Goal: Use online tool/utility: Utilize a website feature to perform a specific function

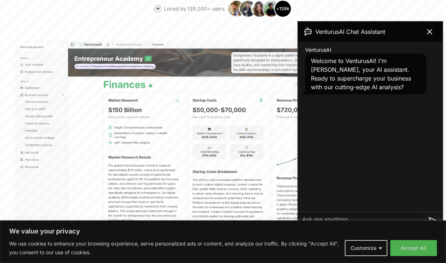
scroll to position [194, 0]
click at [430, 31] on icon at bounding box center [429, 31] width 9 height 9
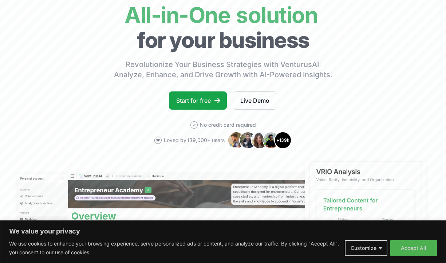
scroll to position [0, 0]
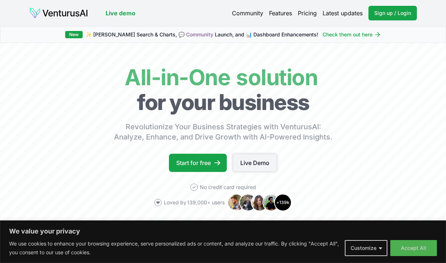
click at [249, 166] on link "Live Demo" at bounding box center [254, 162] width 44 height 18
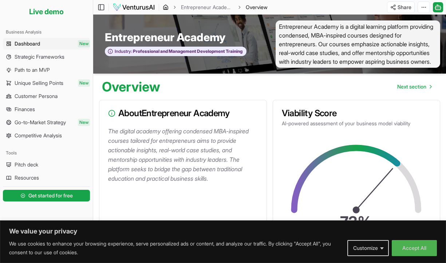
click at [165, 7] on icon "breadcrumb" at bounding box center [165, 8] width 1 height 2
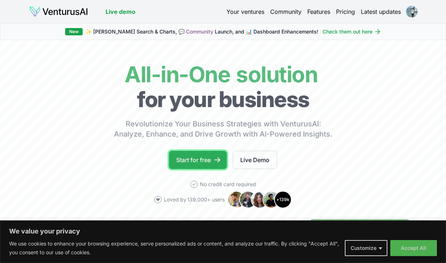
click at [189, 160] on link "Start for free" at bounding box center [198, 160] width 58 height 18
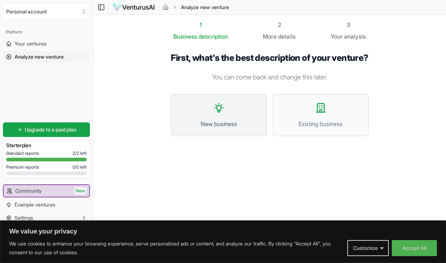
click at [220, 130] on button "New business" at bounding box center [219, 115] width 96 height 42
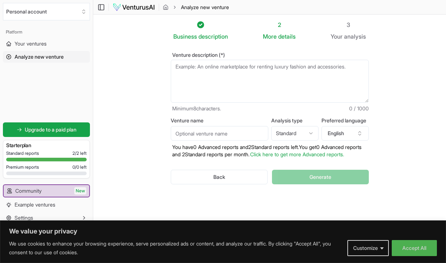
click at [195, 84] on textarea "Venture description (*)" at bounding box center [270, 81] width 198 height 43
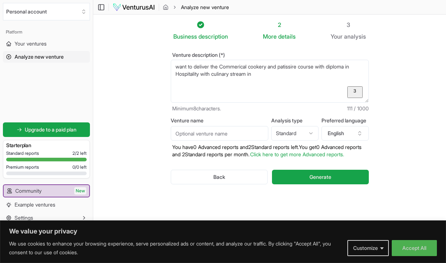
click at [251, 75] on textarea "want to deliver the Commerical cookery and patissire course with diploma in Hos…" at bounding box center [270, 81] width 198 height 43
click at [298, 77] on textarea "want to deliver the Commerical cookery and patissire course with diploma in Hos…" at bounding box center [270, 81] width 198 height 43
drag, startPoint x: 319, startPoint y: 73, endPoint x: 323, endPoint y: 75, distance: 4.4
click at [319, 73] on textarea "want to deliver the Commerical cookery and patissire course with diploma in Hos…" at bounding box center [270, 81] width 198 height 43
click at [227, 85] on textarea "want to deliver the Commerical cookery and patissire course with diploma in Hos…" at bounding box center [270, 81] width 198 height 43
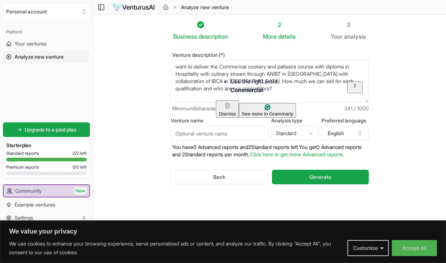
click at [238, 68] on textarea "want to deliver the Commerical cookery and patissire course with diploma in Hos…" at bounding box center [270, 81] width 198 height 43
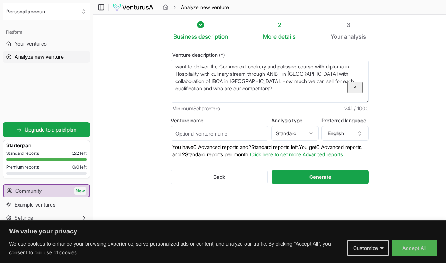
click at [238, 91] on html "We value your privacy We use cookies to enhance your browsing experience, serve…" at bounding box center [223, 131] width 446 height 263
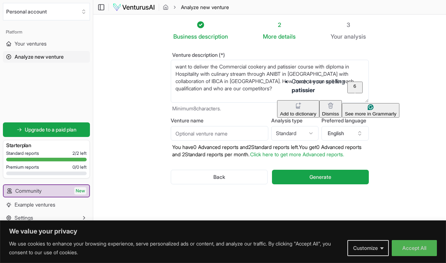
click at [295, 88] on html "We value your privacy We use cookies to enhance your browsing experience, serve…" at bounding box center [223, 131] width 446 height 263
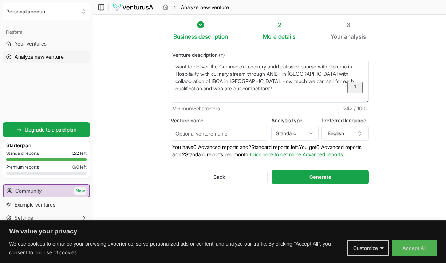
click at [279, 88] on html "We value your privacy We use cookies to enhance your browsing experience, serve…" at bounding box center [223, 131] width 446 height 263
click at [349, 89] on html "We value your privacy We use cookies to enhance your browsing experience, serve…" at bounding box center [223, 131] width 446 height 263
click at [241, 82] on textarea "want to deliver the Commercial cookery andd patissier course with diploma in Ho…" at bounding box center [270, 81] width 198 height 43
click at [222, 89] on textarea "want to deliver the Commercial cookery andd patissier course with diploma in Ho…" at bounding box center [270, 81] width 198 height 43
drag, startPoint x: 250, startPoint y: 104, endPoint x: 212, endPoint y: 89, distance: 40.1
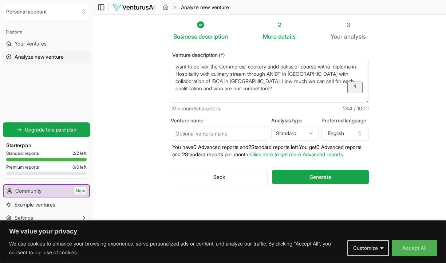
click at [248, 103] on div "Venture description (*) want to deliver the Commercial cookery andd patissier c…" at bounding box center [270, 82] width 198 height 60
click at [209, 87] on textarea "want to deliver the Commercial cookery andd patissier course witha diploma in H…" at bounding box center [270, 81] width 198 height 43
click at [241, 100] on html "We value your privacy We use cookies to enhance your browsing experience, serve…" at bounding box center [223, 131] width 446 height 263
click at [217, 89] on textarea "want to deliver the Commercial cookery andd patissier course witha diploma in H…" at bounding box center [270, 81] width 198 height 43
type textarea "want to deliver the Commercial cookery andd patissier course witha diploma in H…"
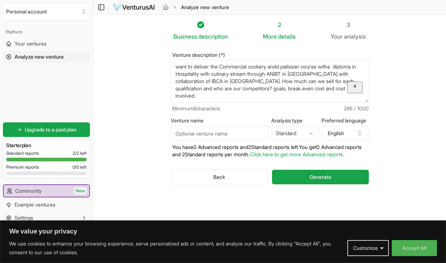
click at [250, 136] on input "Venture name" at bounding box center [219, 133] width 97 height 15
type input "META"
click at [303, 184] on button "Generate" at bounding box center [320, 176] width 96 height 15
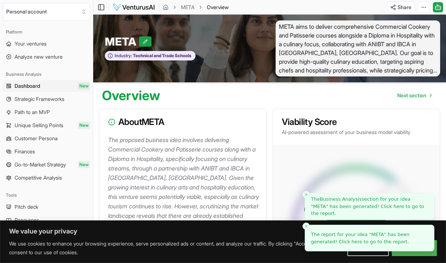
click at [338, 242] on span "The report for your idea " META " has been generated! Click here to go to the r…" at bounding box center [360, 237] width 98 height 13
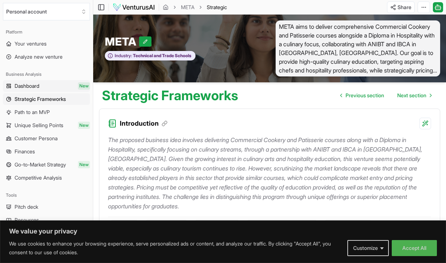
click at [37, 88] on span "Dashboard" at bounding box center [27, 85] width 25 height 7
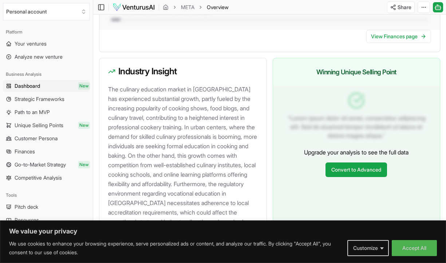
scroll to position [794, 0]
